Goal: Transaction & Acquisition: Purchase product/service

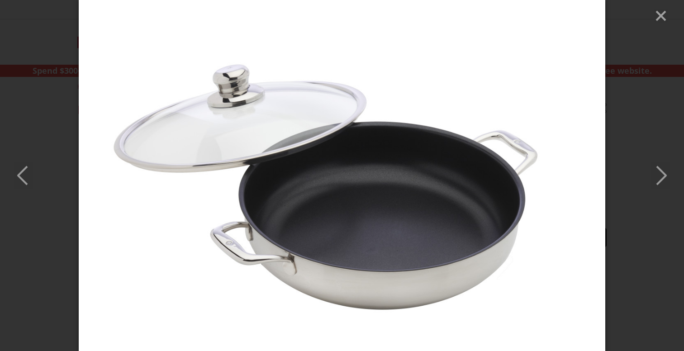
click at [6, 221] on div at bounding box center [342, 175] width 684 height 351
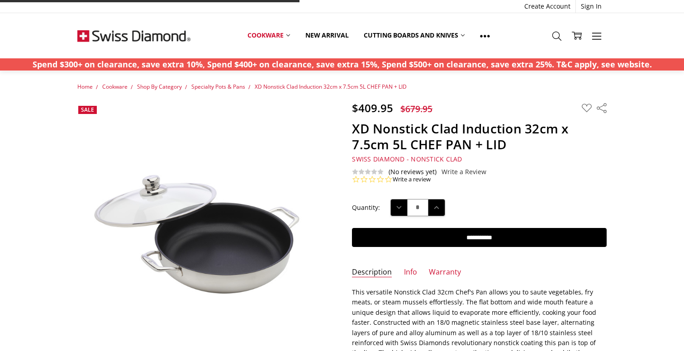
scroll to position [5, 0]
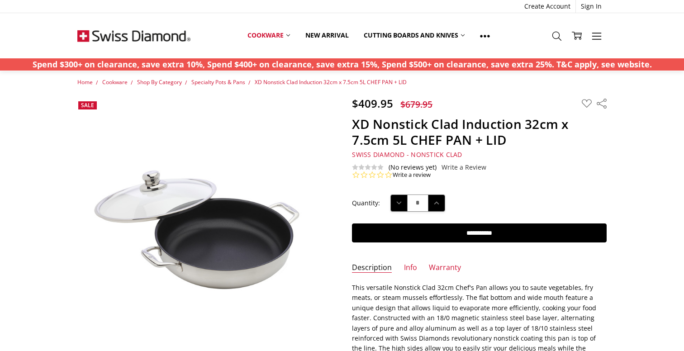
click at [147, 32] on img at bounding box center [133, 35] width 113 height 45
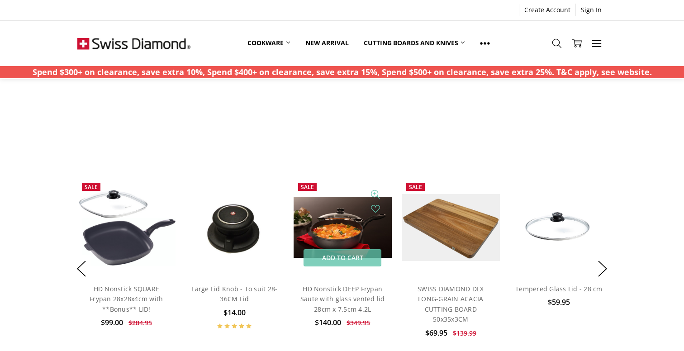
scroll to position [602, 0]
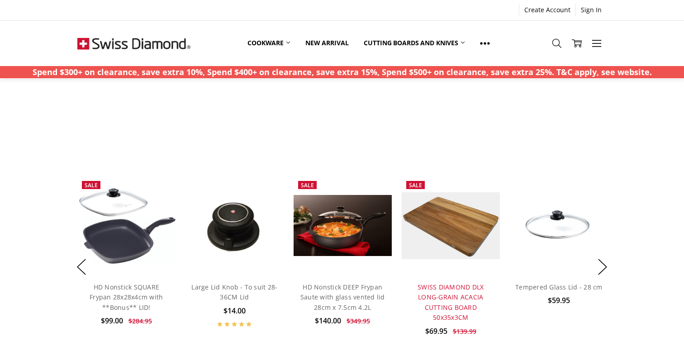
click at [434, 295] on link "SWISS DIAMOND DLX LONG-GRAIN ACACIA CUTTING BOARD 50x35x3CM" at bounding box center [451, 302] width 66 height 39
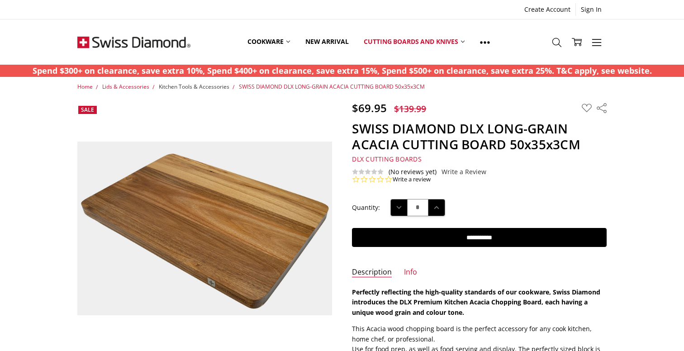
click at [219, 86] on span "Kitchen Tools & Accessories" at bounding box center [194, 87] width 71 height 8
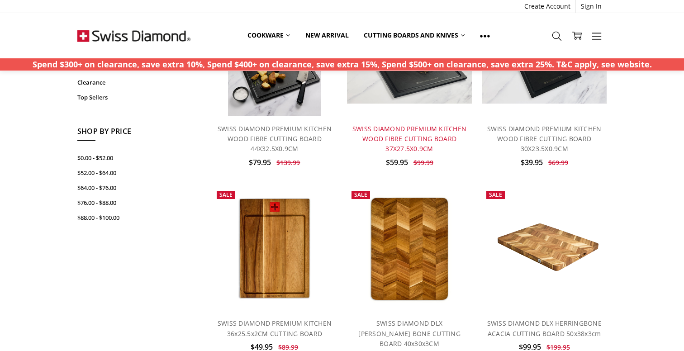
scroll to position [147, 0]
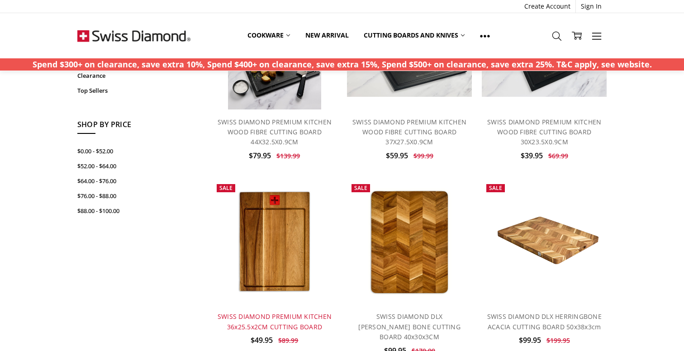
click at [283, 313] on link "SWISS DIAMOND PREMIUM KITCHEN 36x25.5x2CM CUTTING BOARD" at bounding box center [275, 321] width 114 height 19
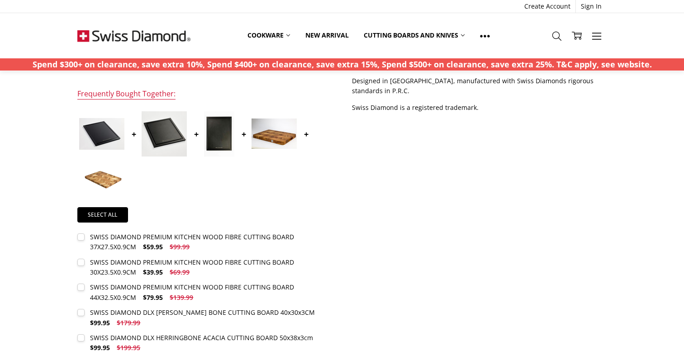
scroll to position [343, 0]
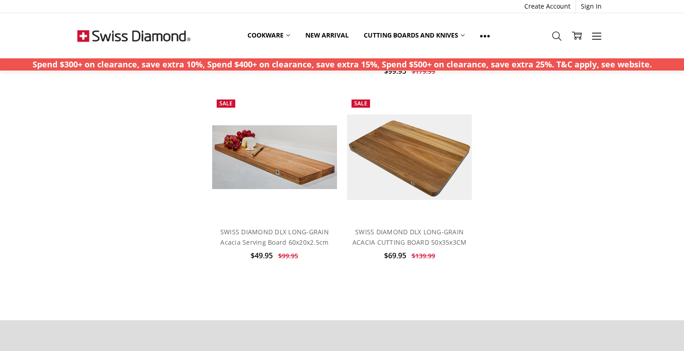
scroll to position [358, 0]
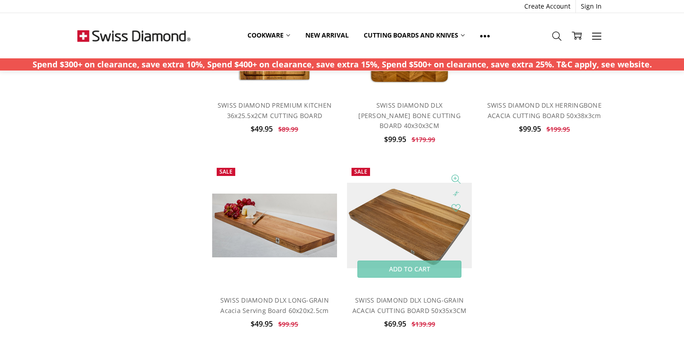
click at [409, 184] on img at bounding box center [409, 226] width 125 height 86
